Goal: Task Accomplishment & Management: Use online tool/utility

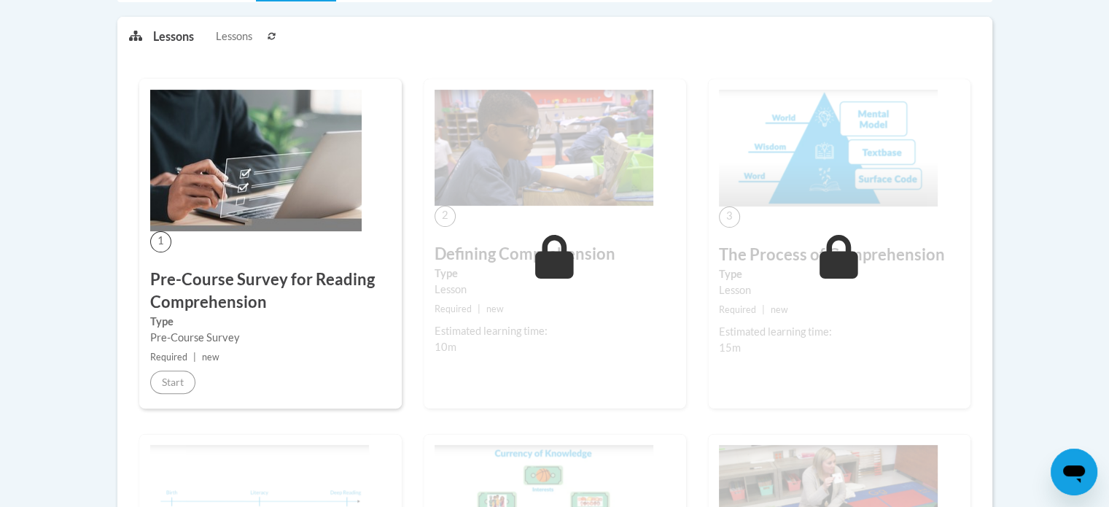
scroll to position [73, 0]
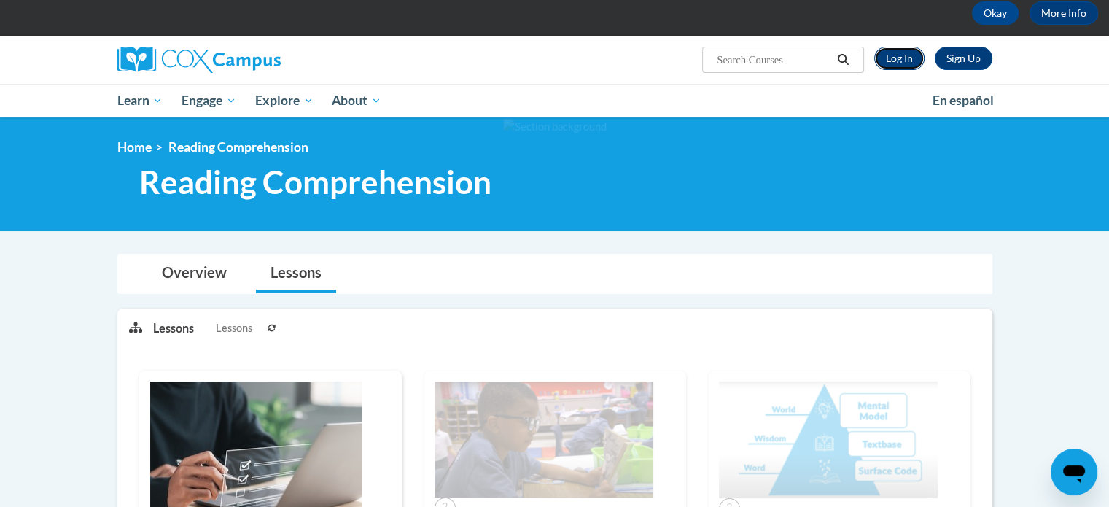
click at [904, 58] on link "Log In" at bounding box center [899, 58] width 50 height 23
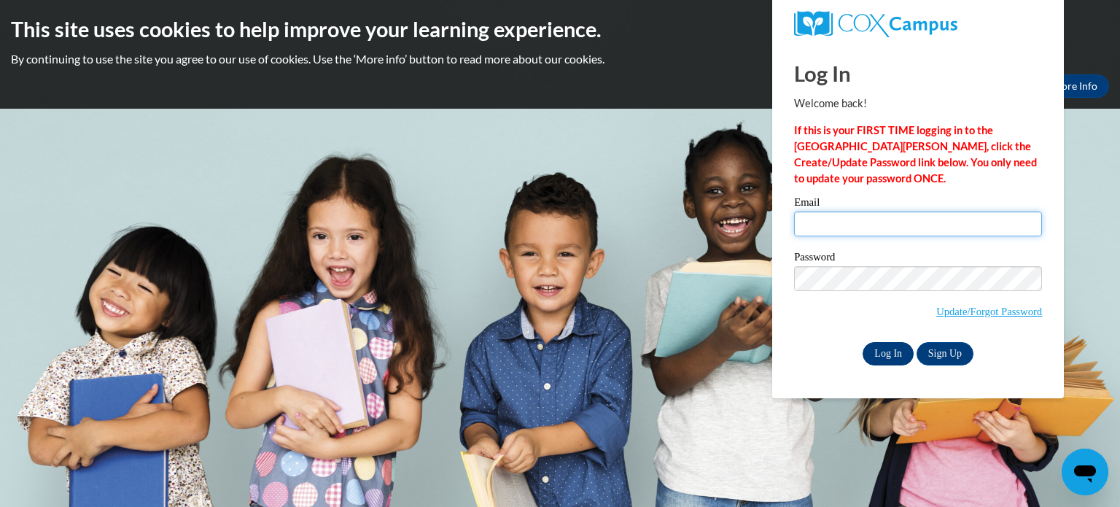
type input "[EMAIL_ADDRESS][DOMAIN_NAME]"
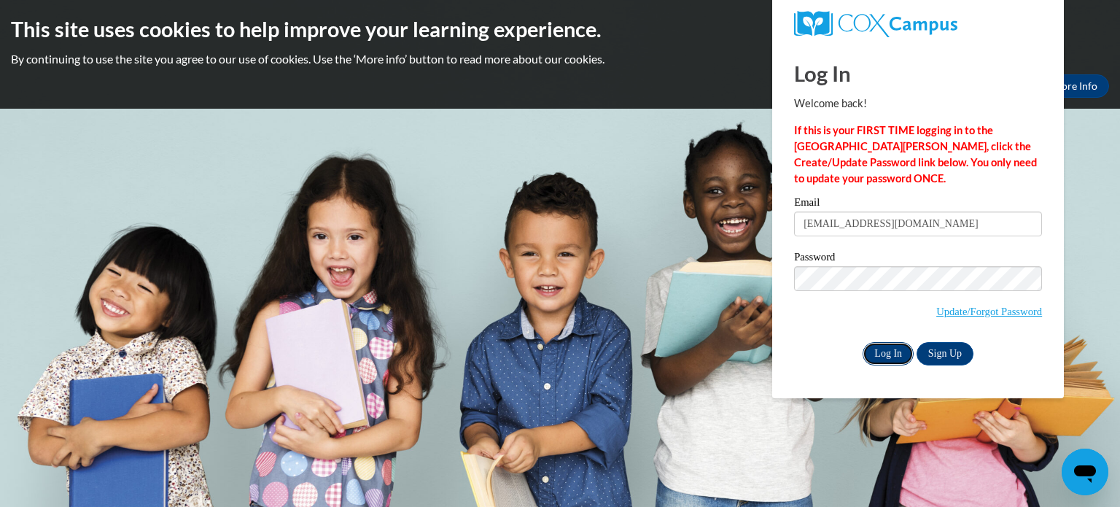
click at [876, 354] on input "Log In" at bounding box center [888, 353] width 51 height 23
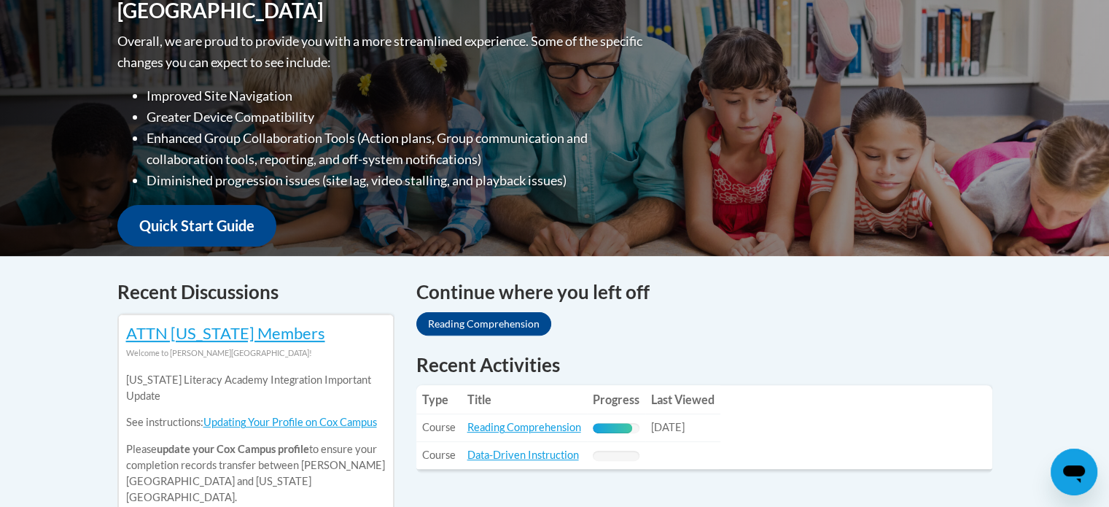
scroll to position [510, 0]
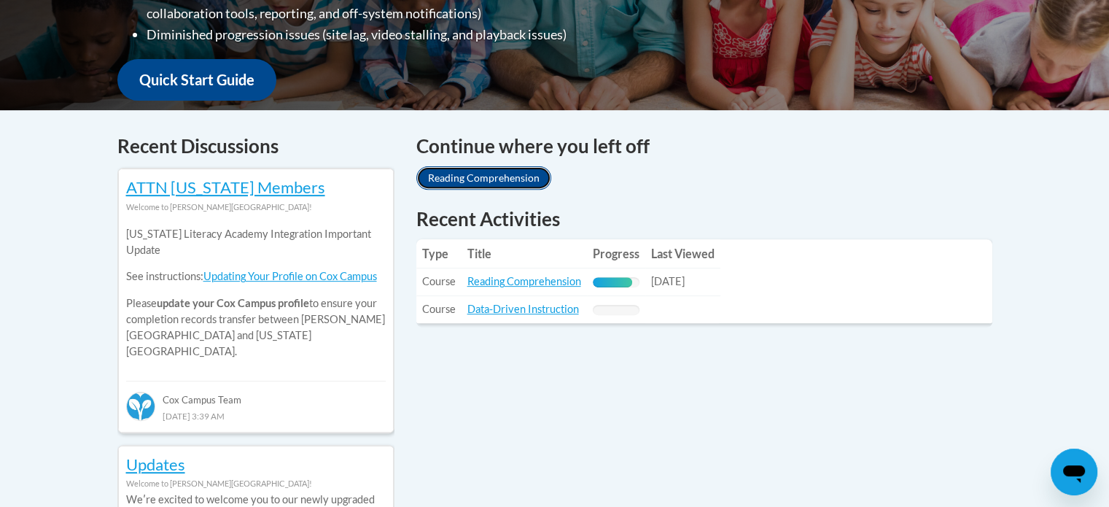
click at [483, 171] on link "Reading Comprehension" at bounding box center [483, 177] width 135 height 23
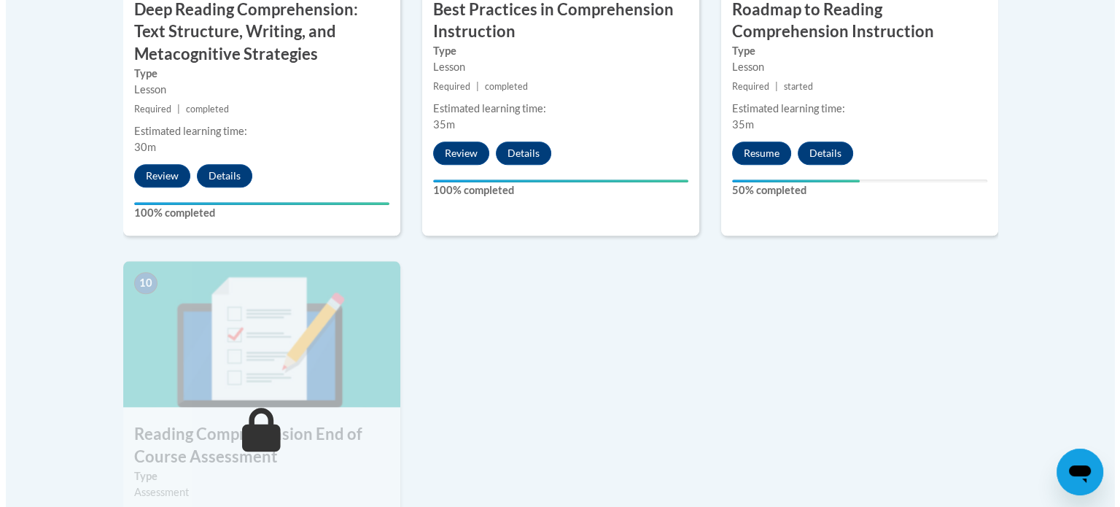
scroll to position [1313, 0]
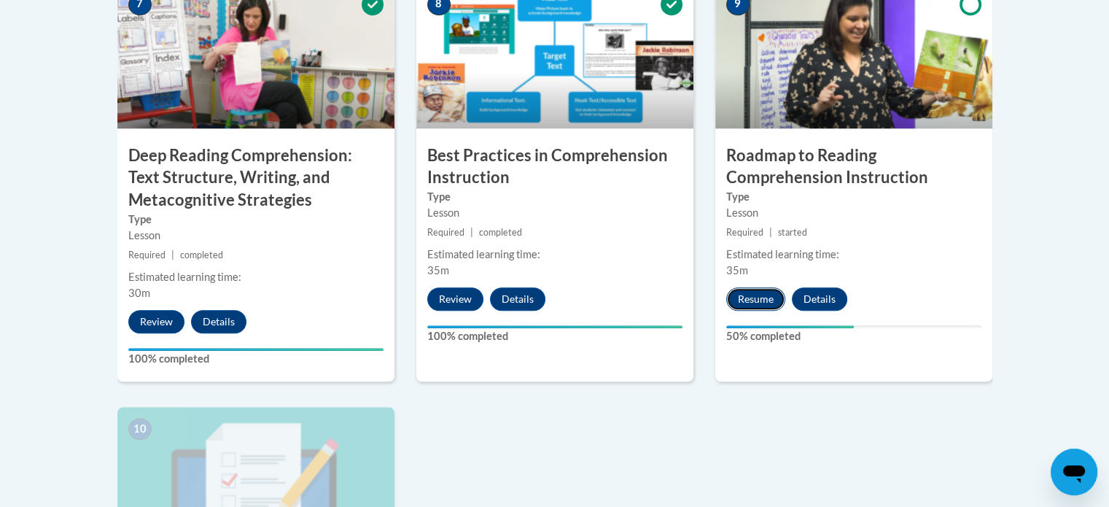
click at [761, 295] on button "Resume" at bounding box center [755, 298] width 59 height 23
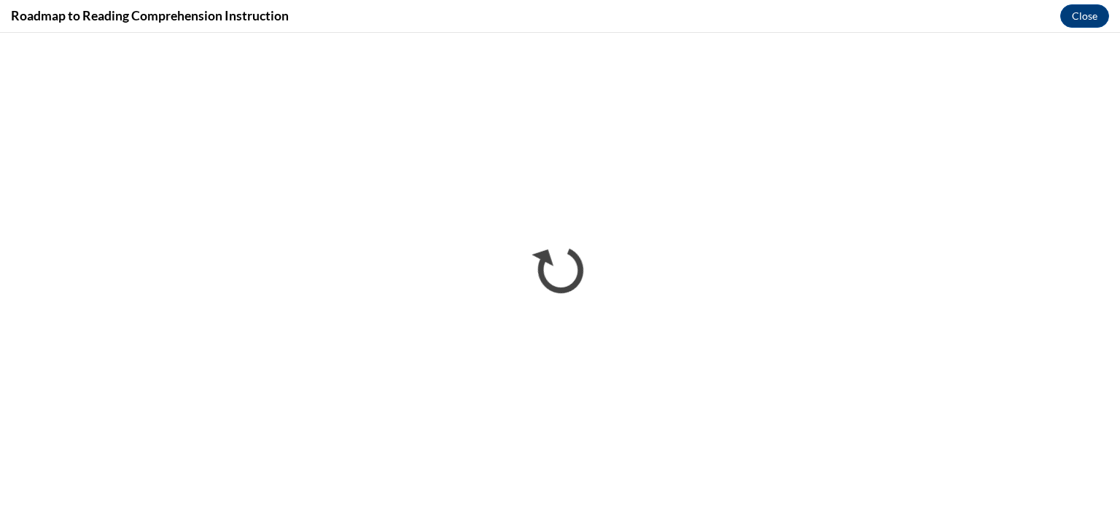
scroll to position [0, 0]
